Goal: Information Seeking & Learning: Learn about a topic

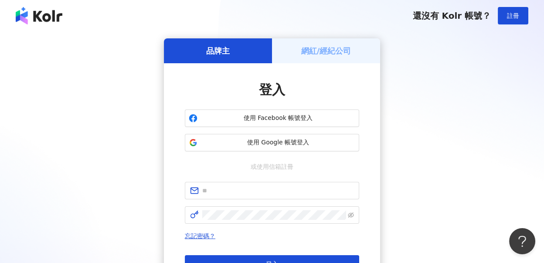
drag, startPoint x: 505, startPoint y: 115, endPoint x: 439, endPoint y: 130, distance: 67.4
click at [505, 116] on div "品牌主 網紅/經紀公司 登入 使用 Facebook 帳號登入 使用 Google 帳號登入 或使用信箱註冊 忘記密碼？ 登入 還沒有 Kolr 帳號？ 立即…" at bounding box center [271, 172] width 523 height 269
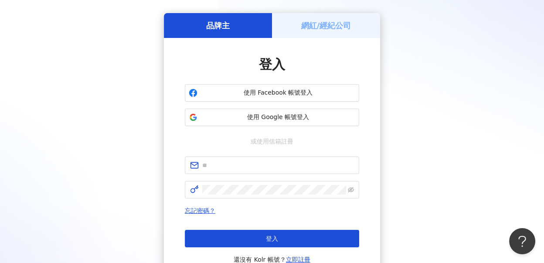
scroll to position [97, 0]
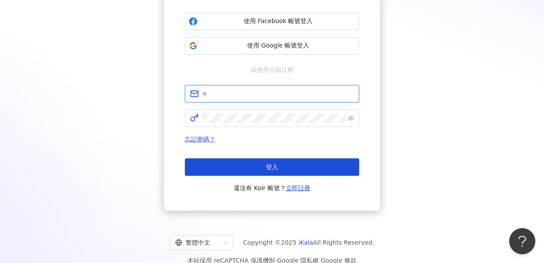
click at [238, 89] on input "text" at bounding box center [278, 94] width 152 height 10
type input "**********"
click at [259, 122] on span at bounding box center [272, 117] width 174 height 17
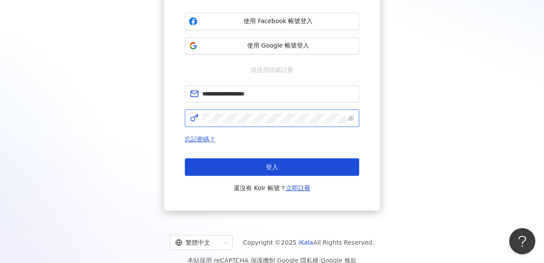
click button "登入" at bounding box center [272, 166] width 174 height 17
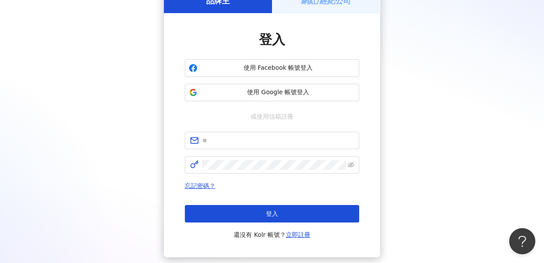
scroll to position [0, 0]
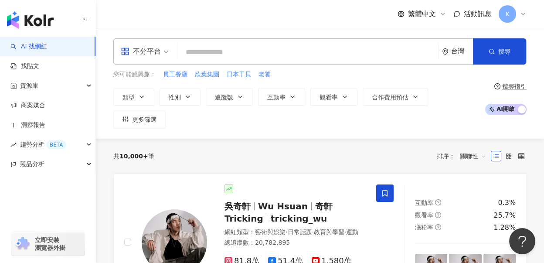
click at [238, 54] on input "search" at bounding box center [308, 52] width 254 height 17
paste input "**********"
type input "**********"
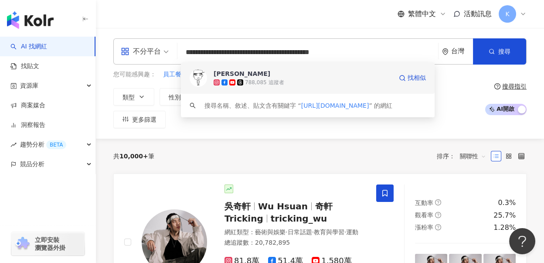
click at [308, 73] on span "蔡哥" at bounding box center [303, 73] width 179 height 9
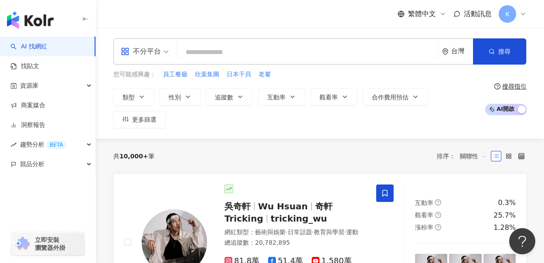
paste input "**********"
type input "**********"
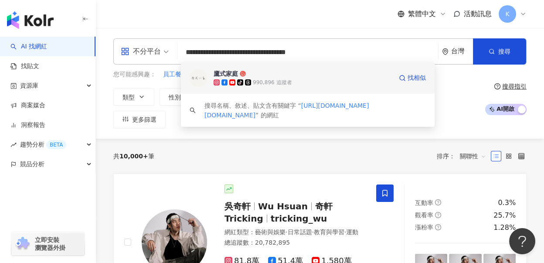
click at [301, 78] on div "tiktok-icon 990,896 追蹤者" at bounding box center [303, 82] width 179 height 9
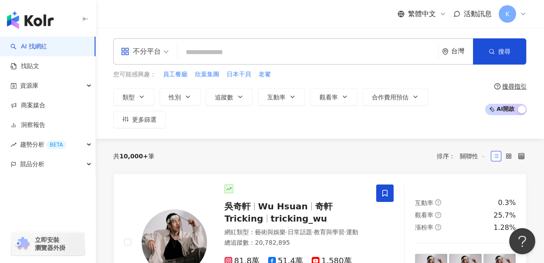
paste input "**********"
type input "**********"
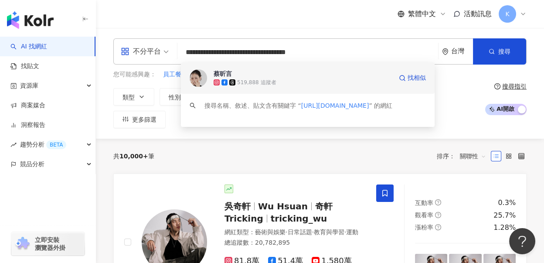
click at [296, 79] on div "519,888 追蹤者" at bounding box center [303, 82] width 179 height 9
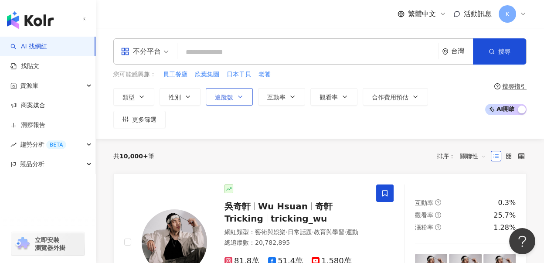
click at [238, 88] on button "追蹤數" at bounding box center [229, 96] width 47 height 17
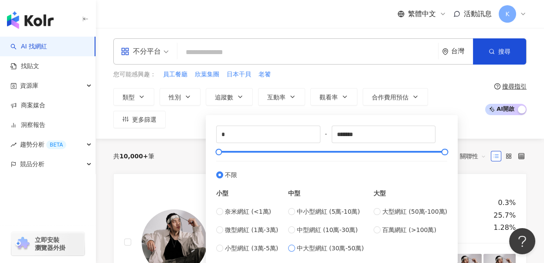
click at [318, 249] on span "中大型網紅 (30萬-50萬)" at bounding box center [330, 248] width 67 height 10
type input "******"
click at [396, 206] on div "大型 大型網紅 (50萬-100萬) 百萬網紅 (>100萬)" at bounding box center [410, 216] width 74 height 73
click at [396, 210] on span "大型網紅 (50萬-100萬)" at bounding box center [414, 212] width 65 height 10
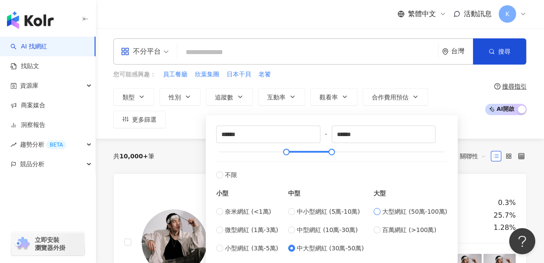
type input "******"
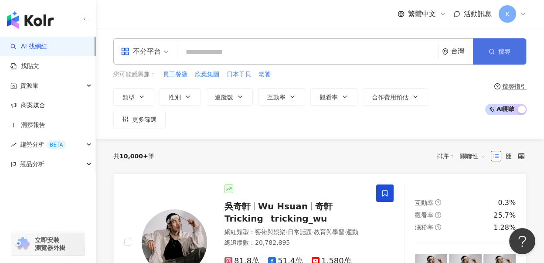
click at [492, 51] on icon "button" at bounding box center [492, 51] width 6 height 6
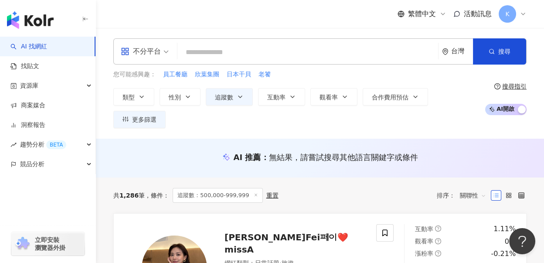
click at [158, 49] on div "不分平台" at bounding box center [141, 51] width 40 height 14
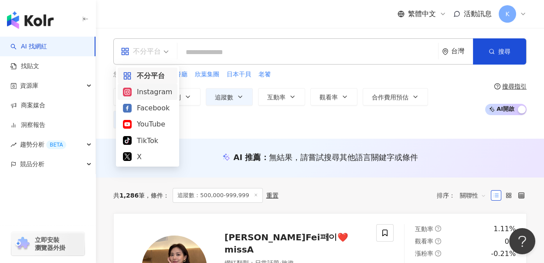
click at [148, 94] on div "Instagram" at bounding box center [147, 91] width 49 height 11
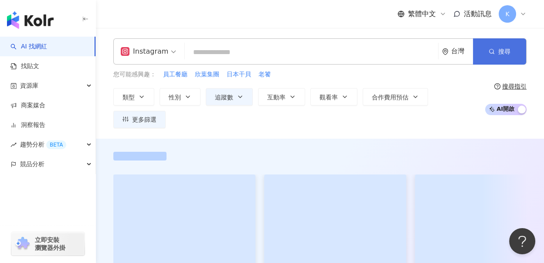
click at [501, 51] on span "搜尋" at bounding box center [504, 51] width 12 height 7
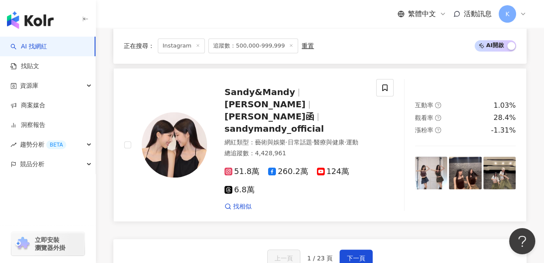
scroll to position [1646, 0]
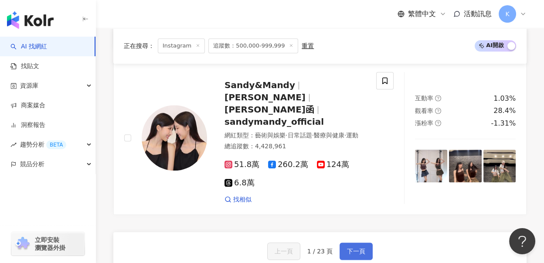
click at [357, 248] on span "下一頁" at bounding box center [356, 251] width 18 height 7
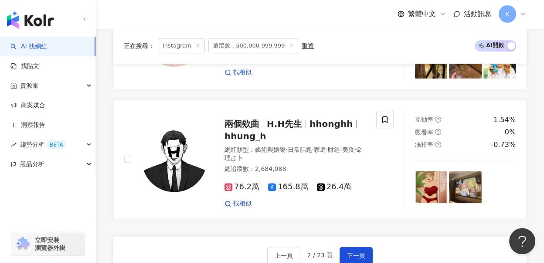
scroll to position [1799, 0]
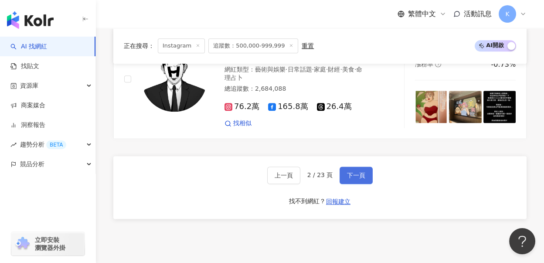
click at [361, 166] on button "下一頁" at bounding box center [355, 174] width 33 height 17
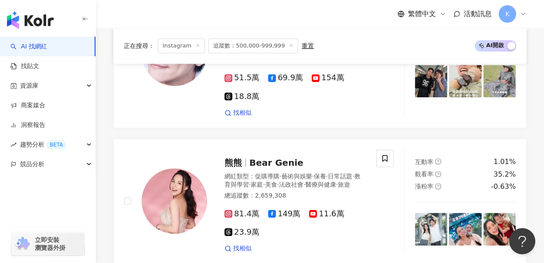
scroll to position [1861, 0]
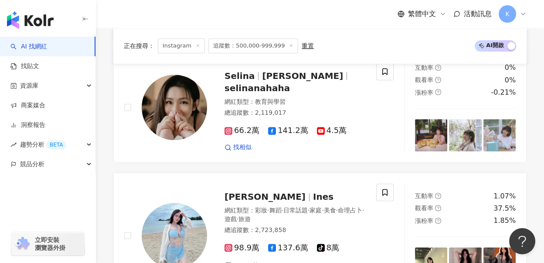
scroll to position [1715, 0]
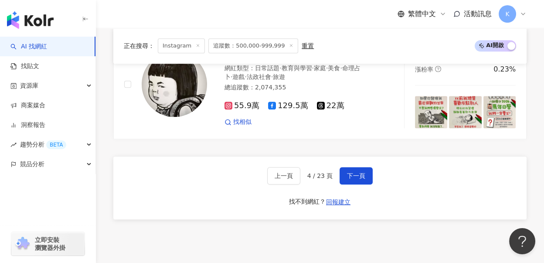
scroll to position [1723, 0]
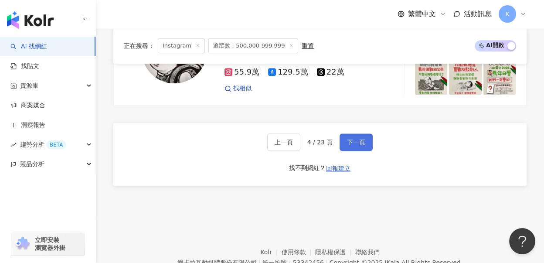
click at [370, 133] on button "下一頁" at bounding box center [355, 141] width 33 height 17
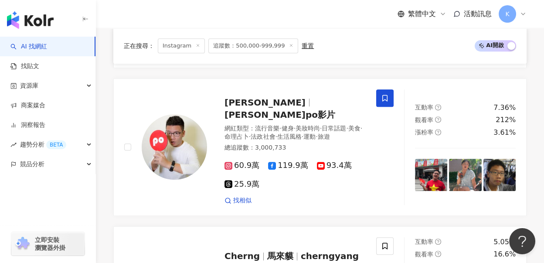
scroll to position [1763, 0]
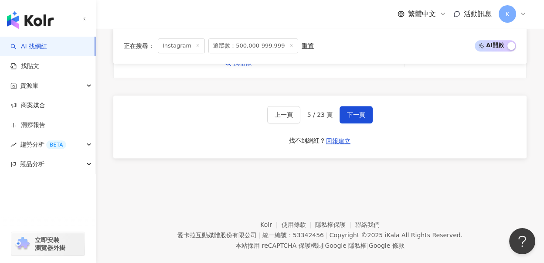
click at [529, 183] on footer "Kolr 使用條款 隱私權保護 聯絡我們 愛卡拉互動媒體股份有限公司 | 統一編號：53342456 | Copyright © 2025 iKala All…" at bounding box center [320, 228] width 448 height 97
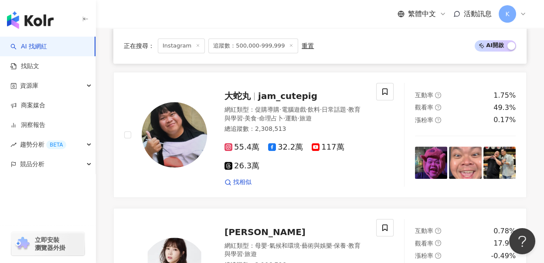
scroll to position [892, 0]
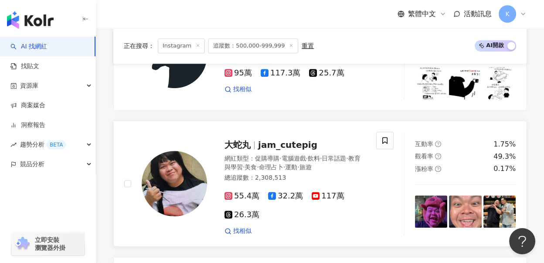
click at [442, 201] on img at bounding box center [431, 211] width 32 height 32
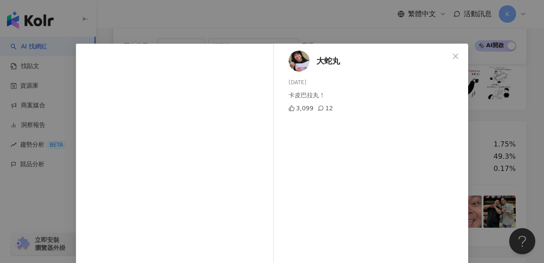
click at [368, 24] on div "大蛇丸 2025/8/31 卡皮巴拉丸！ 3,099 12 查看原始貼文" at bounding box center [272, 131] width 544 height 263
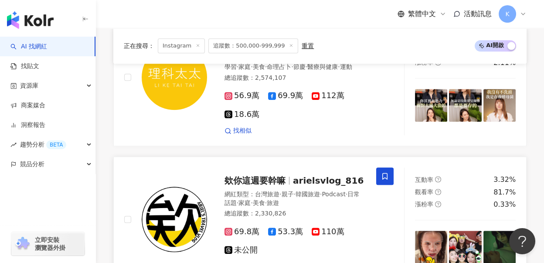
scroll to position [1667, 0]
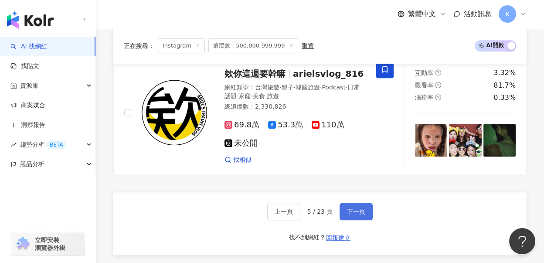
click at [346, 204] on button "下一頁" at bounding box center [355, 211] width 33 height 17
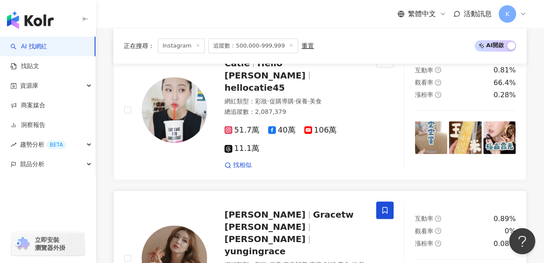
scroll to position [463, 0]
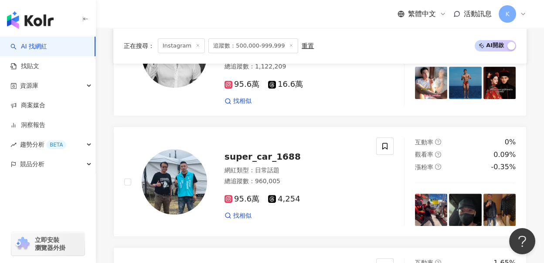
scroll to position [1637, 0]
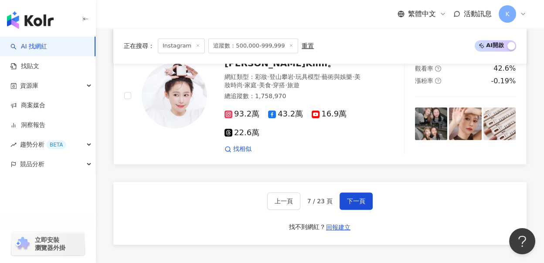
scroll to position [1685, 0]
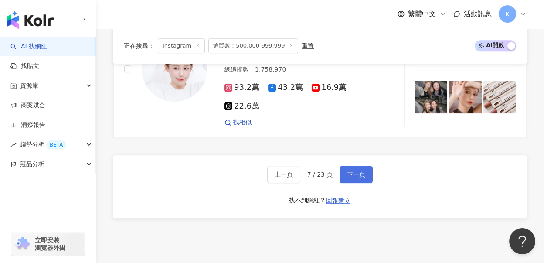
click at [369, 166] on button "下一頁" at bounding box center [355, 174] width 33 height 17
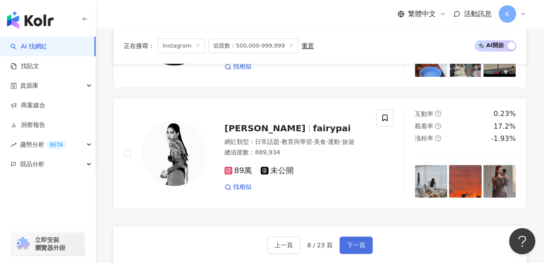
click at [347, 236] on button "下一頁" at bounding box center [355, 244] width 33 height 17
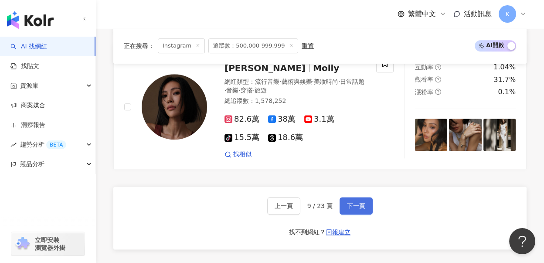
scroll to position [1641, 0]
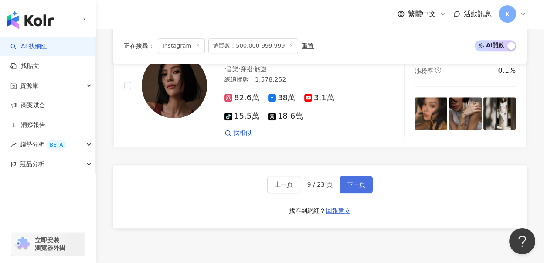
click at [353, 181] on span "下一頁" at bounding box center [356, 184] width 18 height 7
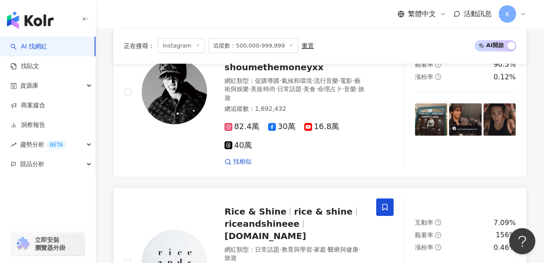
scroll to position [0, 0]
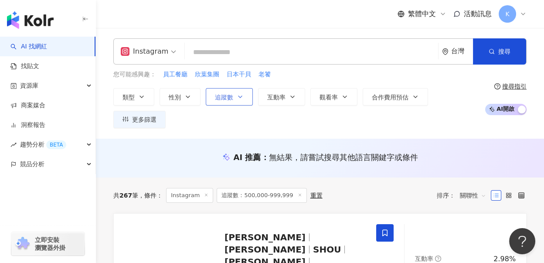
click at [224, 102] on button "追蹤數" at bounding box center [229, 96] width 47 height 17
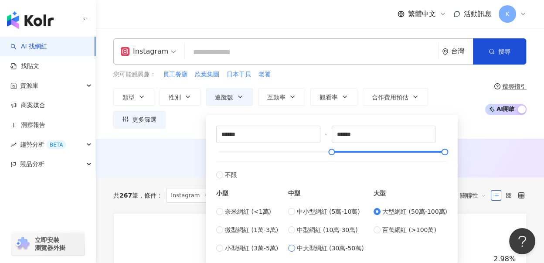
click at [313, 249] on span "中大型網紅 (30萬-50萬)" at bounding box center [330, 248] width 67 height 10
type input "******"
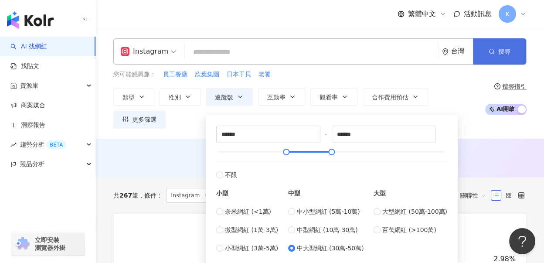
click at [501, 51] on span "搜尋" at bounding box center [504, 51] width 12 height 7
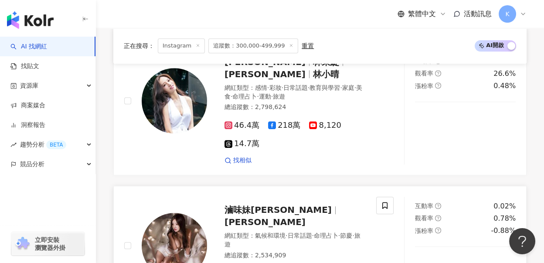
scroll to position [1356, 0]
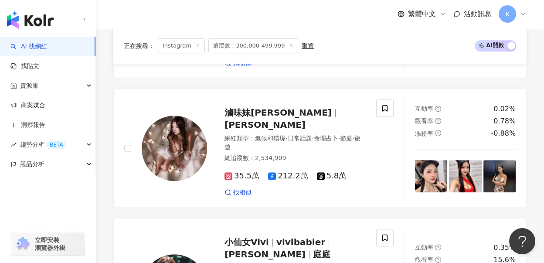
click at [45, 196] on div "button" at bounding box center [48, 203] width 96 height 58
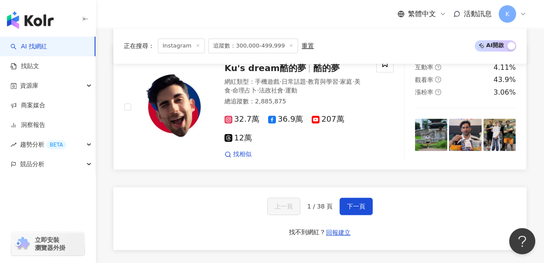
scroll to position [1633, 0]
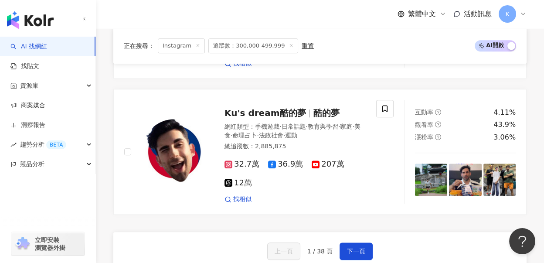
click at [353, 232] on div "上一頁 1 / 38 頁 下一頁 找不到網紅？ 回報建立" at bounding box center [319, 263] width 413 height 63
click at [351, 242] on button "下一頁" at bounding box center [355, 250] width 33 height 17
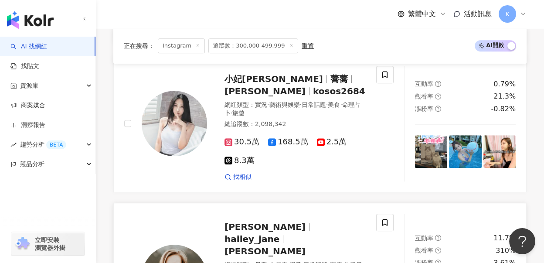
scroll to position [1380, 0]
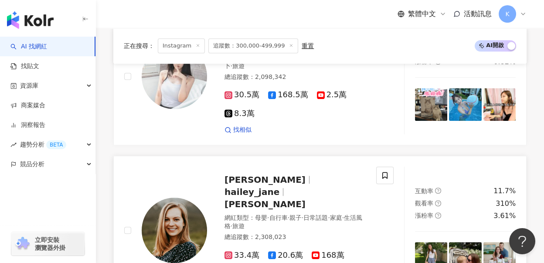
click at [236, 174] on span "Hailey莫彩曦" at bounding box center [264, 179] width 81 height 10
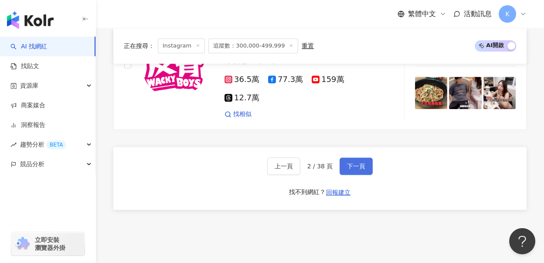
click at [355, 163] on span "下一頁" at bounding box center [356, 166] width 18 height 7
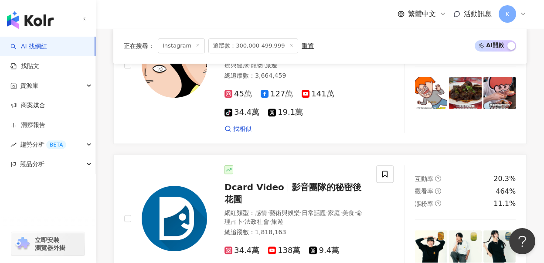
scroll to position [1747, 0]
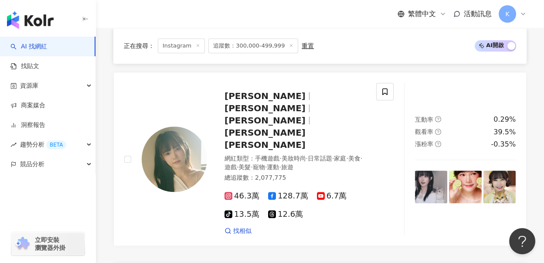
scroll to position [1602, 0]
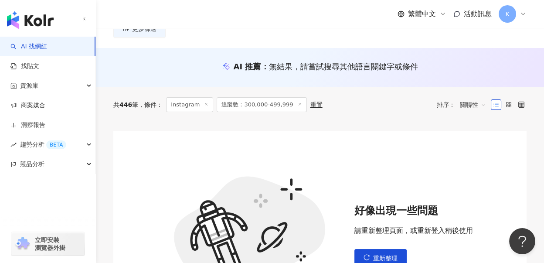
scroll to position [188, 0]
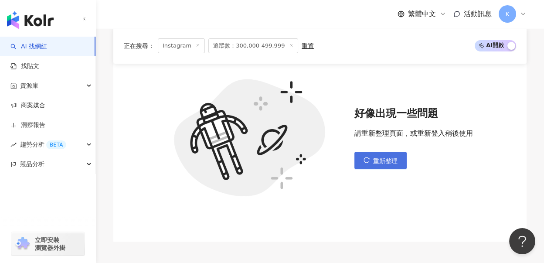
click at [381, 163] on span "重新整理" at bounding box center [385, 160] width 24 height 7
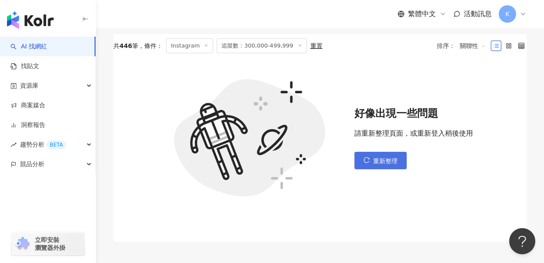
scroll to position [0, 0]
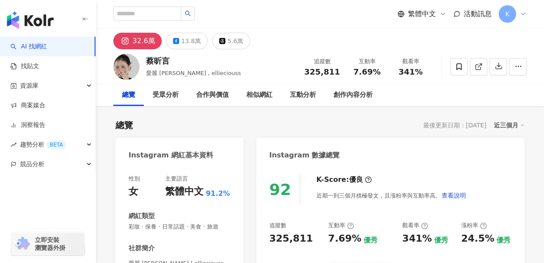
click at [374, 74] on div "追蹤數 325,811 互動率 7.69% 觀看率 341%" at bounding box center [365, 67] width 133 height 26
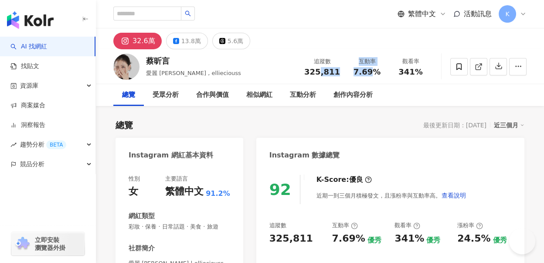
click at [374, 74] on span "7.69%" at bounding box center [366, 72] width 27 height 9
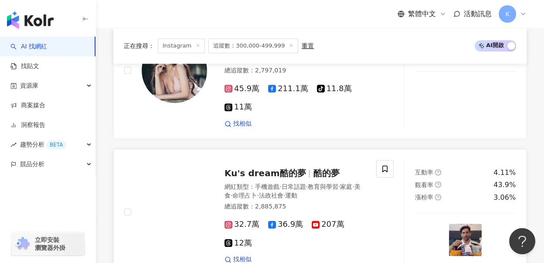
scroll to position [1584, 0]
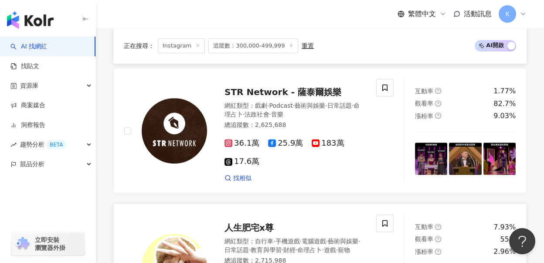
scroll to position [715, 0]
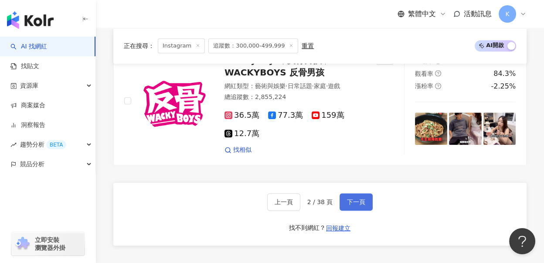
click at [359, 198] on span "下一頁" at bounding box center [356, 201] width 18 height 7
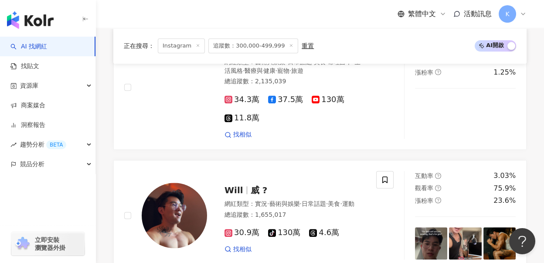
scroll to position [1626, 0]
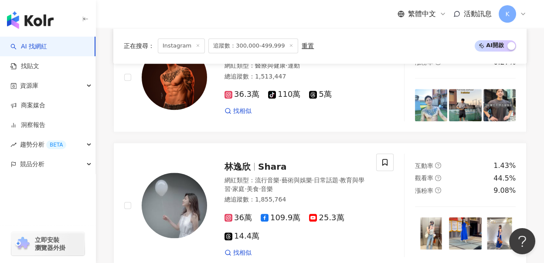
scroll to position [1635, 0]
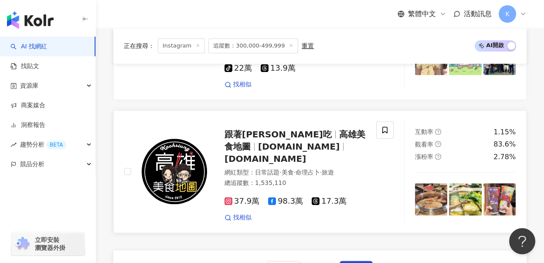
scroll to position [1657, 0]
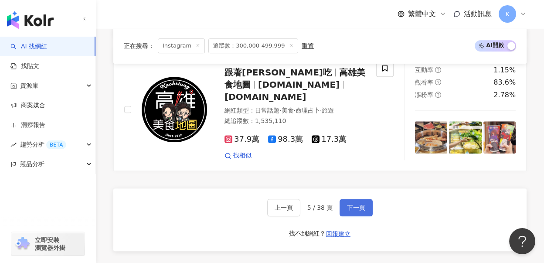
click at [355, 199] on button "下一頁" at bounding box center [355, 207] width 33 height 17
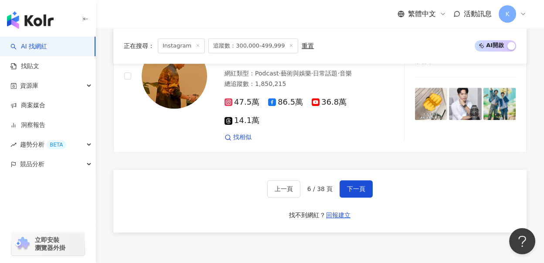
scroll to position [1694, 0]
click at [356, 185] on span "下一頁" at bounding box center [356, 188] width 18 height 7
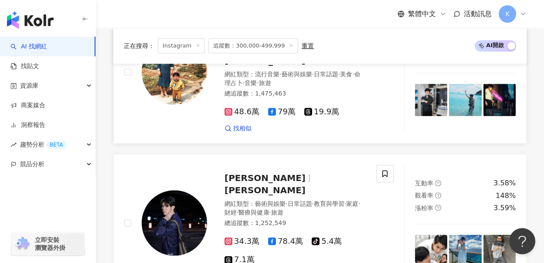
scroll to position [1683, 0]
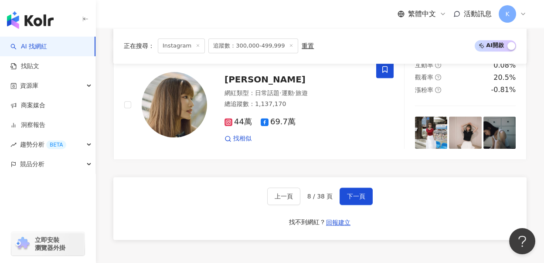
scroll to position [1732, 0]
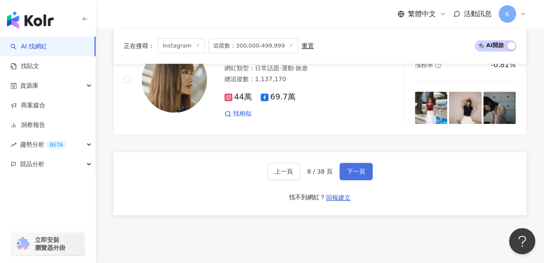
click at [363, 168] on span "下一頁" at bounding box center [356, 171] width 18 height 7
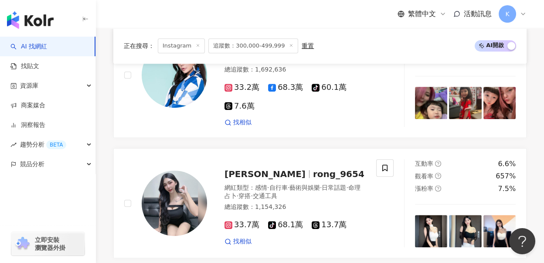
scroll to position [1780, 0]
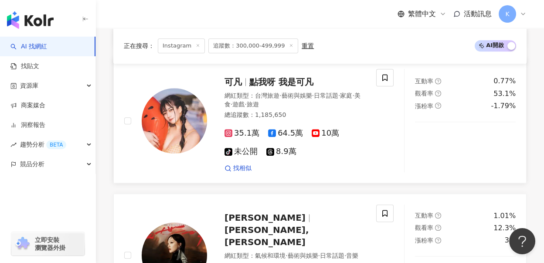
scroll to position [1151, 0]
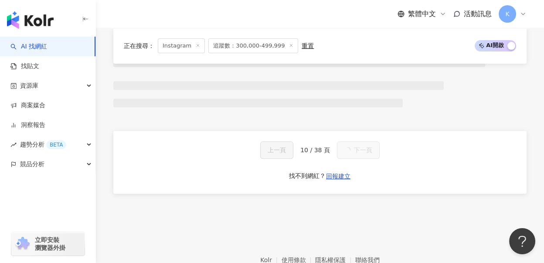
drag, startPoint x: 534, startPoint y: 174, endPoint x: 528, endPoint y: 175, distance: 5.7
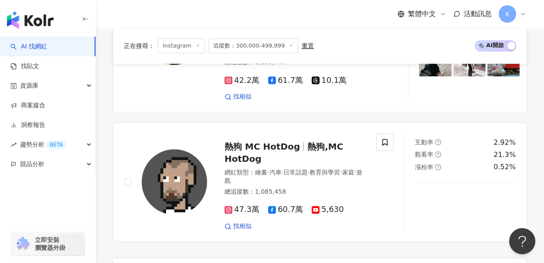
scroll to position [1661, 0]
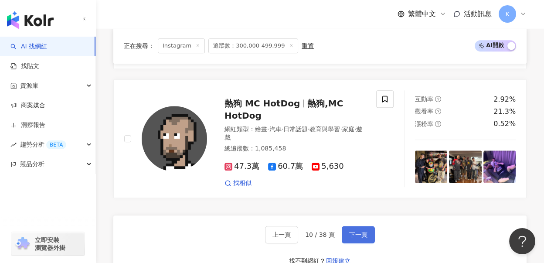
click at [363, 231] on span "下一頁" at bounding box center [358, 234] width 18 height 7
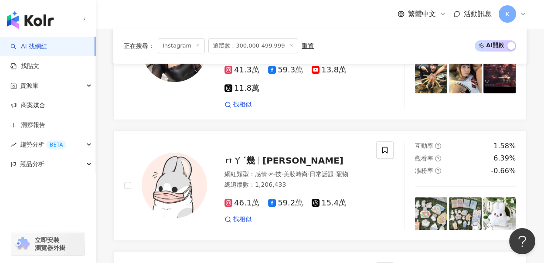
scroll to position [1725, 0]
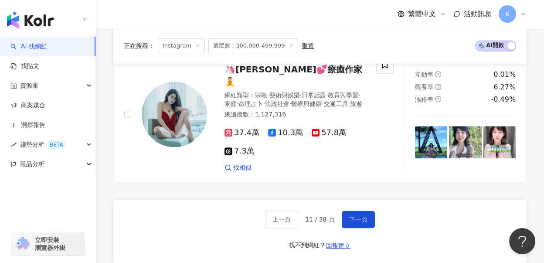
click at [355, 210] on button "下一頁" at bounding box center [358, 218] width 33 height 17
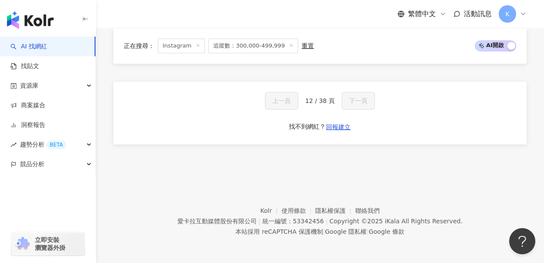
scroll to position [666, 0]
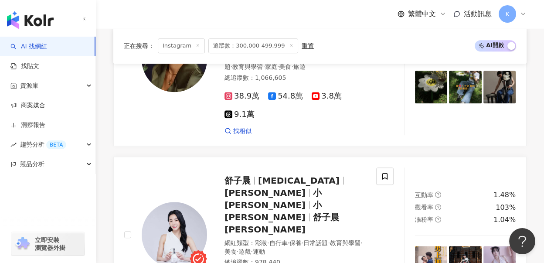
scroll to position [1694, 0]
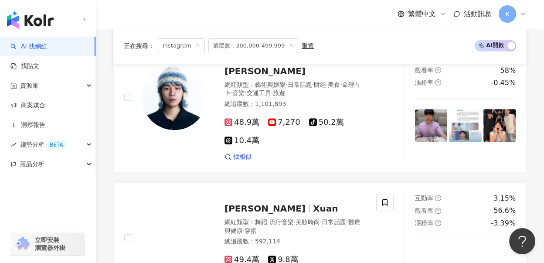
scroll to position [1625, 0]
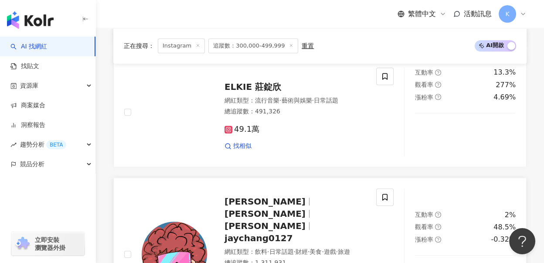
scroll to position [1382, 0]
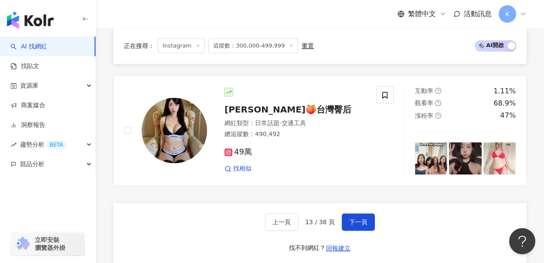
scroll to position [1687, 0]
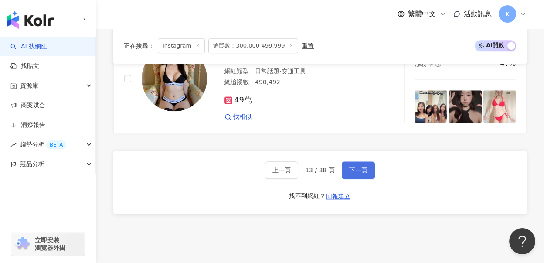
click at [366, 161] on button "下一頁" at bounding box center [358, 169] width 33 height 17
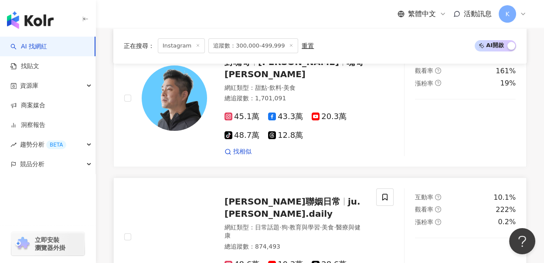
scroll to position [417, 0]
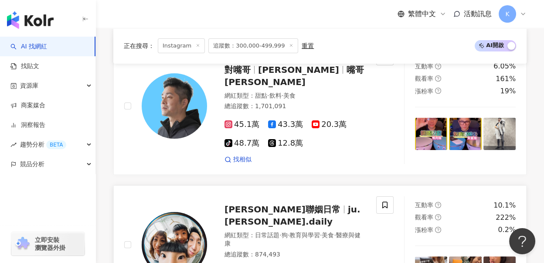
click at [282, 204] on span "朱李聯姻日常" at bounding box center [285, 209] width 123 height 10
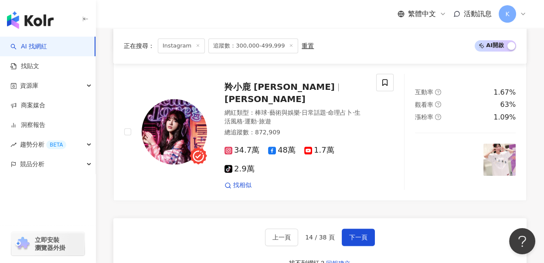
scroll to position [1676, 0]
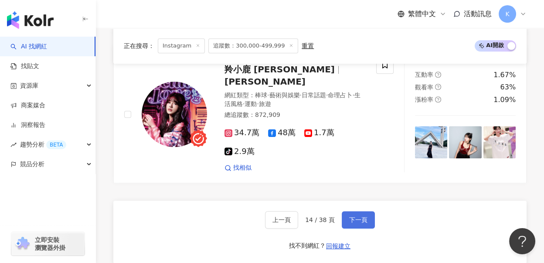
click at [370, 211] on button "下一頁" at bounding box center [358, 219] width 33 height 17
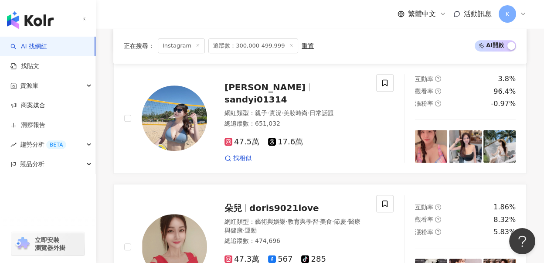
scroll to position [1610, 0]
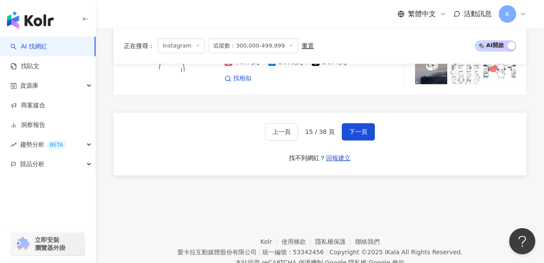
click at [534, 197] on footer "Kolr 使用條款 隱私權保護 聯絡我們 愛卡拉互動媒體股份有限公司 | 統一編號：53342456 | Copyright © 2025 iKala All…" at bounding box center [320, 245] width 448 height 97
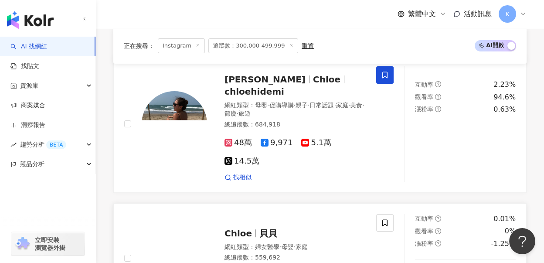
scroll to position [157, 0]
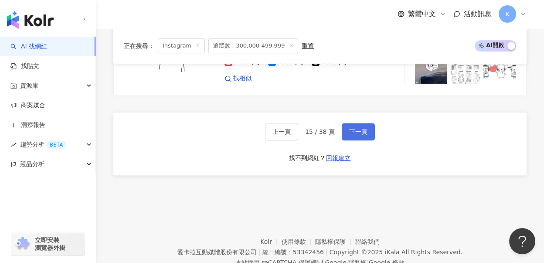
click at [366, 123] on button "下一頁" at bounding box center [358, 131] width 33 height 17
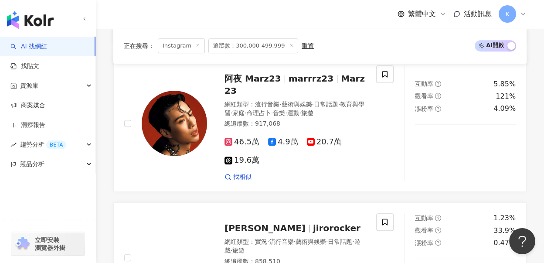
scroll to position [1722, 0]
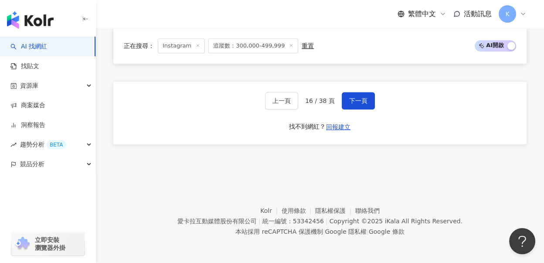
click at [536, 176] on footer "Kolr 使用條款 隱私權保護 聯絡我們 愛卡拉互動媒體股份有限公司 | 統一編號：53342456 | Copyright © 2025 iKala All…" at bounding box center [320, 214] width 448 height 97
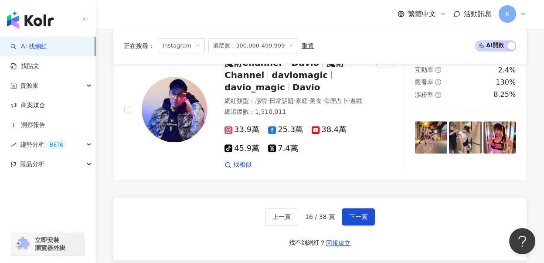
scroll to position [1674, 0]
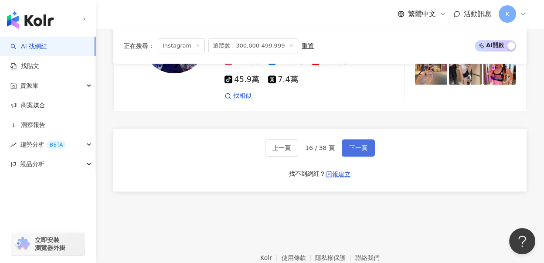
click at [357, 151] on span "下一頁" at bounding box center [358, 147] width 18 height 7
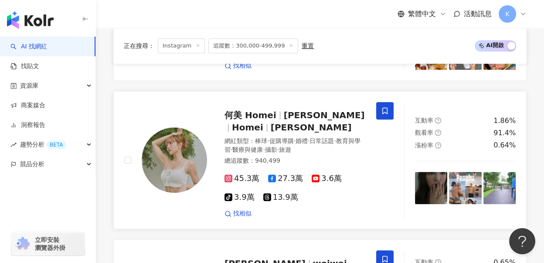
scroll to position [1441, 0]
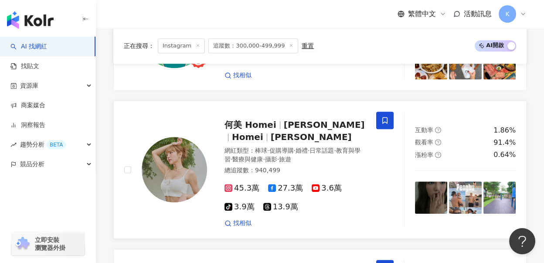
click at [260, 119] on span "何美 Homei" at bounding box center [250, 124] width 52 height 10
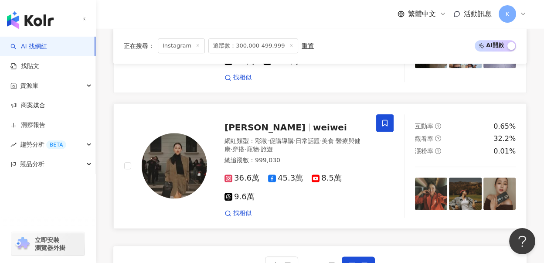
scroll to position [1724, 0]
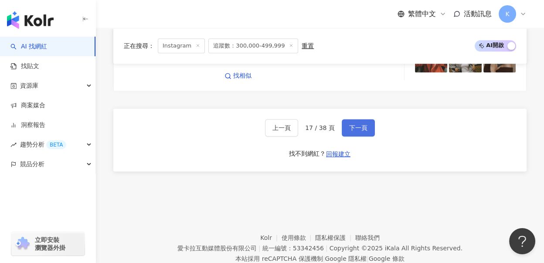
click at [372, 119] on button "下一頁" at bounding box center [358, 127] width 33 height 17
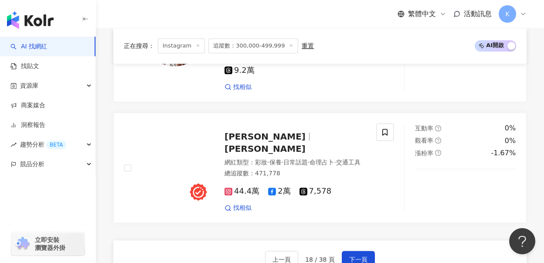
scroll to position [1578, 0]
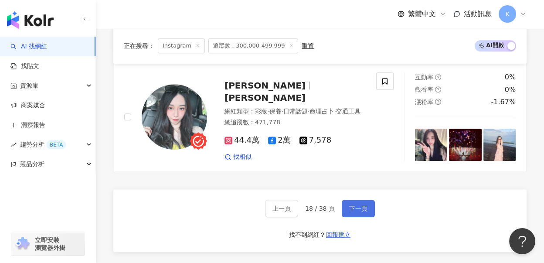
click at [353, 205] on span "下一頁" at bounding box center [358, 208] width 18 height 7
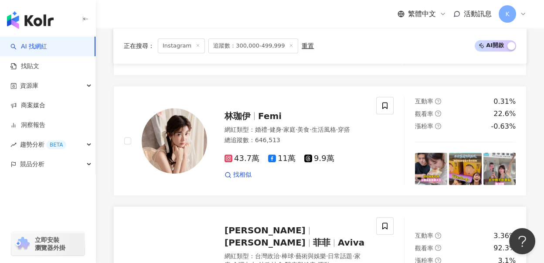
scroll to position [1551, 0]
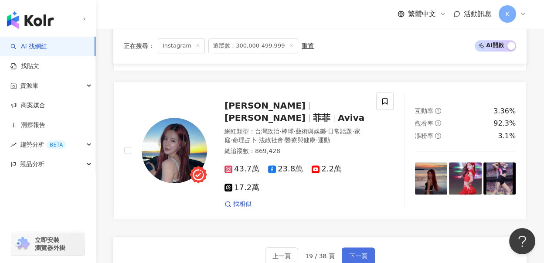
click at [360, 252] on span "下一頁" at bounding box center [358, 255] width 18 height 7
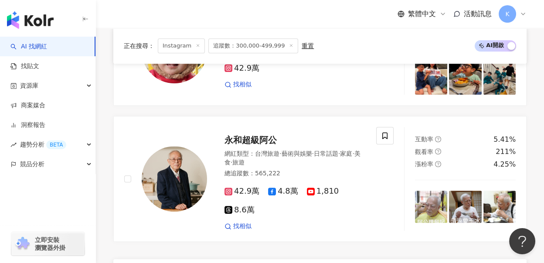
scroll to position [1541, 0]
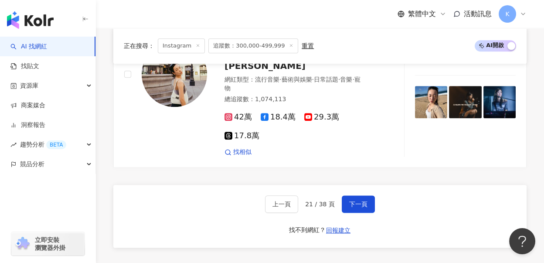
scroll to position [1757, 0]
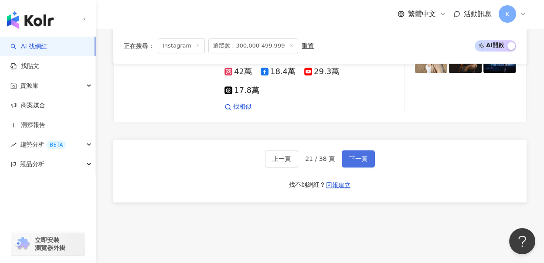
click at [349, 155] on span "下一頁" at bounding box center [358, 158] width 18 height 7
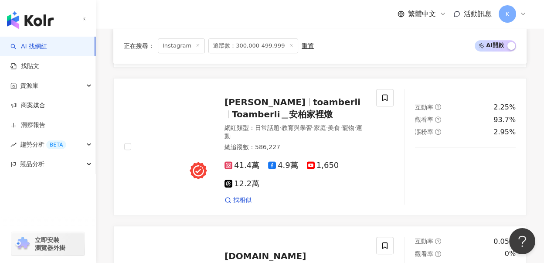
scroll to position [1664, 0]
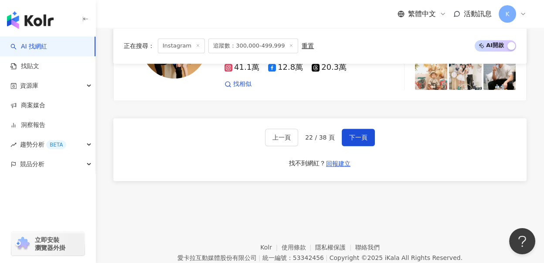
click at [347, 129] on button "下一頁" at bounding box center [358, 137] width 33 height 17
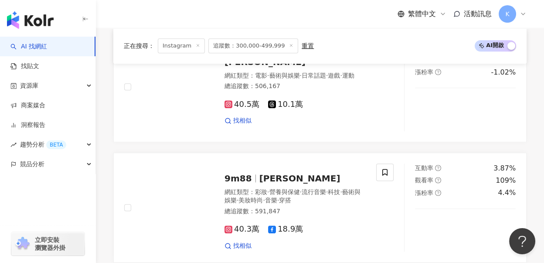
scroll to position [1616, 0]
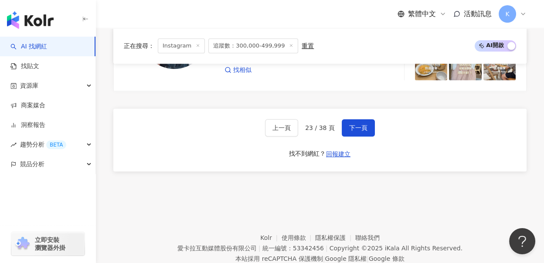
click at [356, 109] on div "上一頁 23 / 38 頁 下一頁 找不到網紅？ 回報建立" at bounding box center [319, 140] width 413 height 63
click at [358, 119] on button "下一頁" at bounding box center [358, 127] width 33 height 17
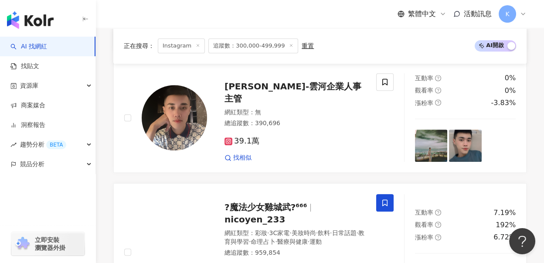
scroll to position [984, 0]
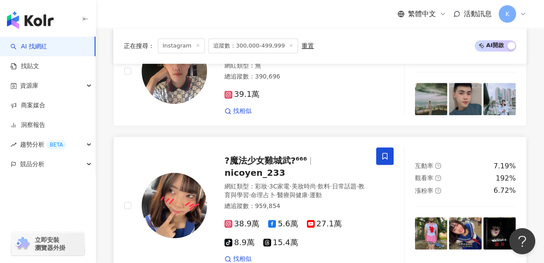
click at [282, 155] on span "?魔法少女雞城武?⁶⁶⁶" at bounding box center [265, 160] width 82 height 10
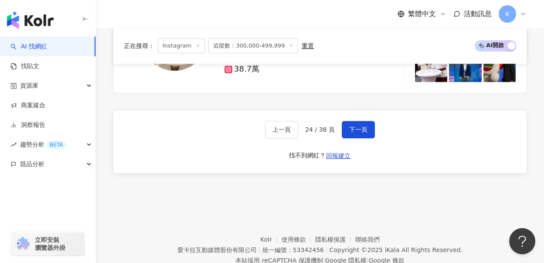
scroll to position [1711, 0]
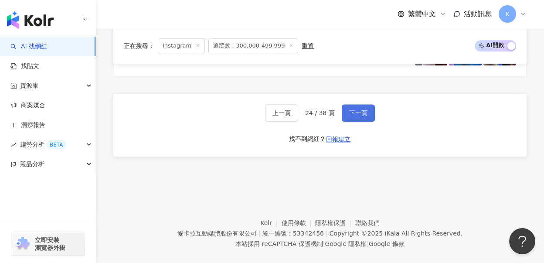
click at [349, 109] on span "下一頁" at bounding box center [358, 112] width 18 height 7
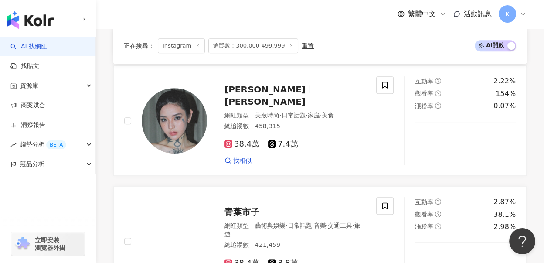
scroll to position [1633, 0]
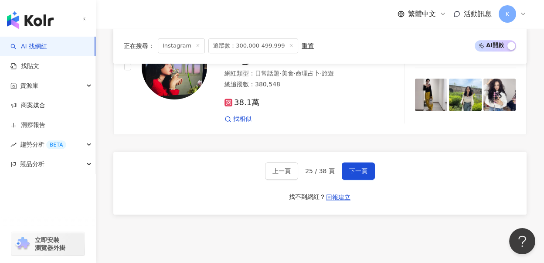
drag, startPoint x: 487, startPoint y: 187, endPoint x: 487, endPoint y: 179, distance: 7.8
click at [349, 167] on span "下一頁" at bounding box center [358, 170] width 18 height 7
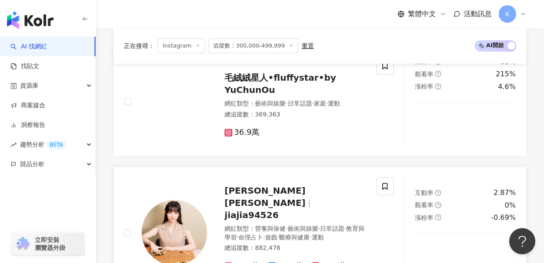
scroll to position [1493, 0]
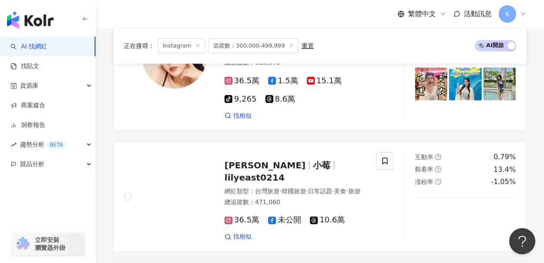
scroll to position [1523, 0]
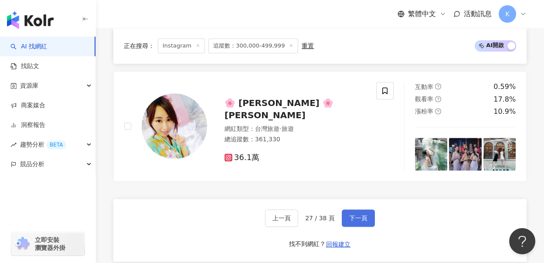
click at [342, 209] on button "下一頁" at bounding box center [358, 217] width 33 height 17
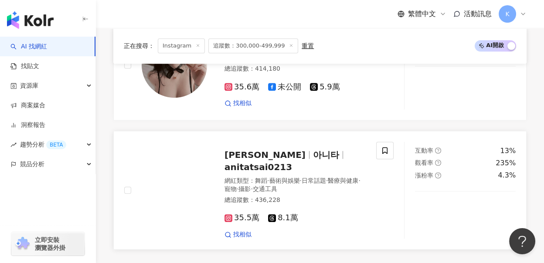
scroll to position [1482, 0]
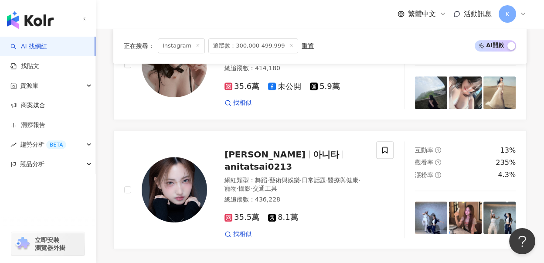
drag, startPoint x: 349, startPoint y: 238, endPoint x: 351, endPoint y: 244, distance: 6.5
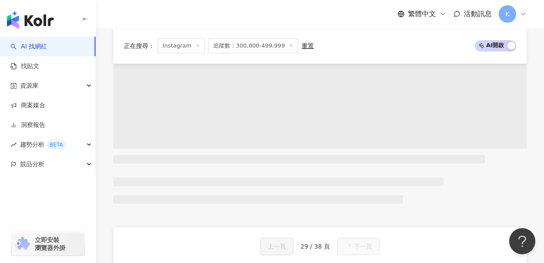
scroll to position [1503, 0]
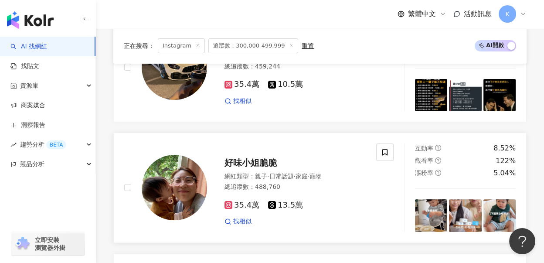
scroll to position [340, 0]
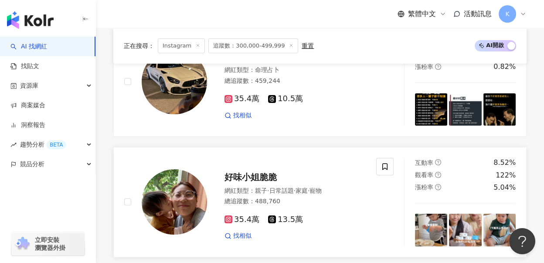
click at [255, 172] on span "好味小姐脆脆" at bounding box center [250, 177] width 52 height 10
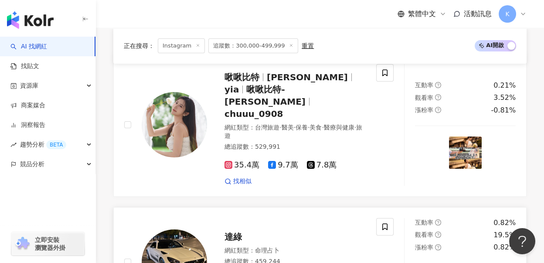
scroll to position [98, 0]
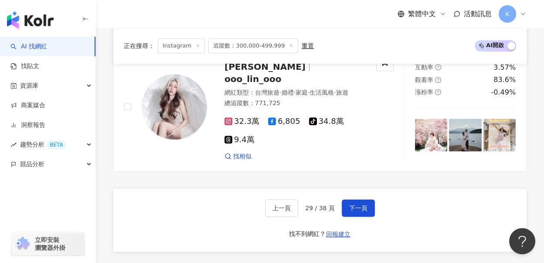
scroll to position [1648, 0]
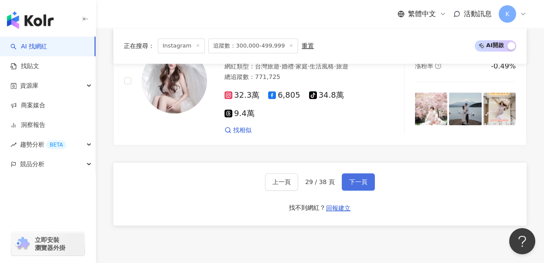
click at [359, 178] on span "下一頁" at bounding box center [358, 181] width 18 height 7
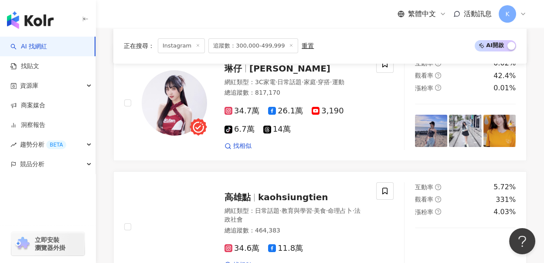
scroll to position [0, 0]
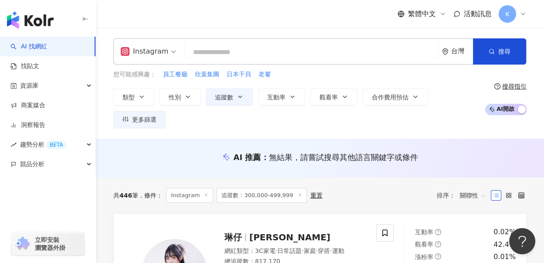
click at [266, 48] on input "search" at bounding box center [311, 52] width 246 height 17
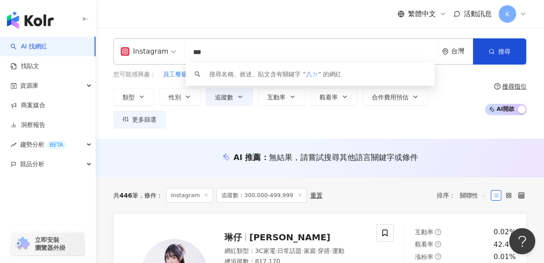
type input "**"
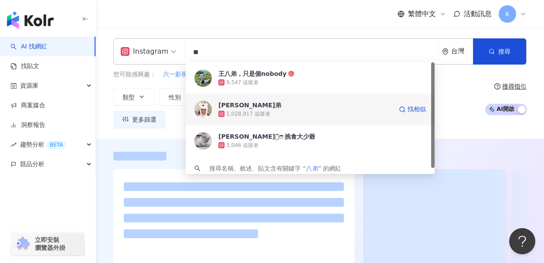
click at [269, 105] on span "[PERSON_NAME]弟" at bounding box center [305, 105] width 174 height 9
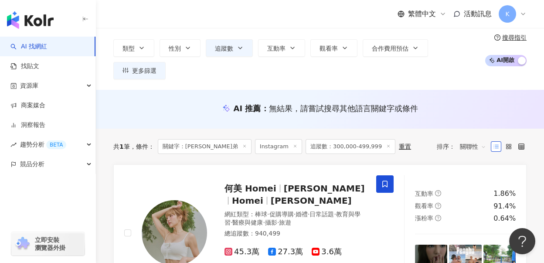
scroll to position [48, 0]
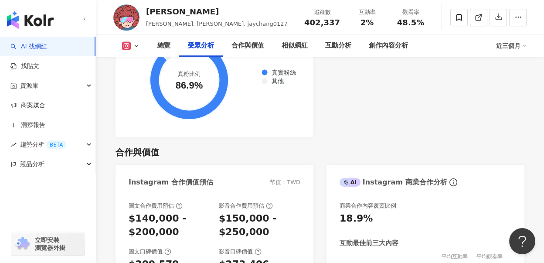
scroll to position [1404, 0]
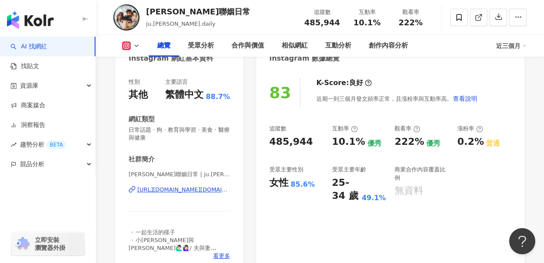
click at [163, 189] on div "https://www.instagram.com/ju.lee.daily/" at bounding box center [183, 190] width 93 height 8
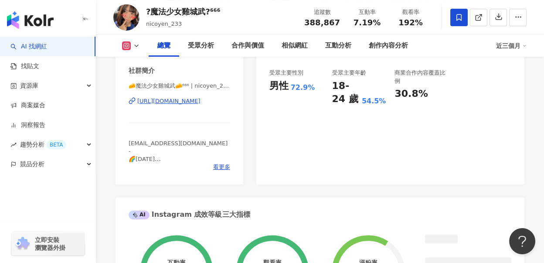
click at [180, 100] on div "https://www.instagram.com/nicoyen_233/" at bounding box center [168, 101] width 63 height 8
